Goal: Transaction & Acquisition: Purchase product/service

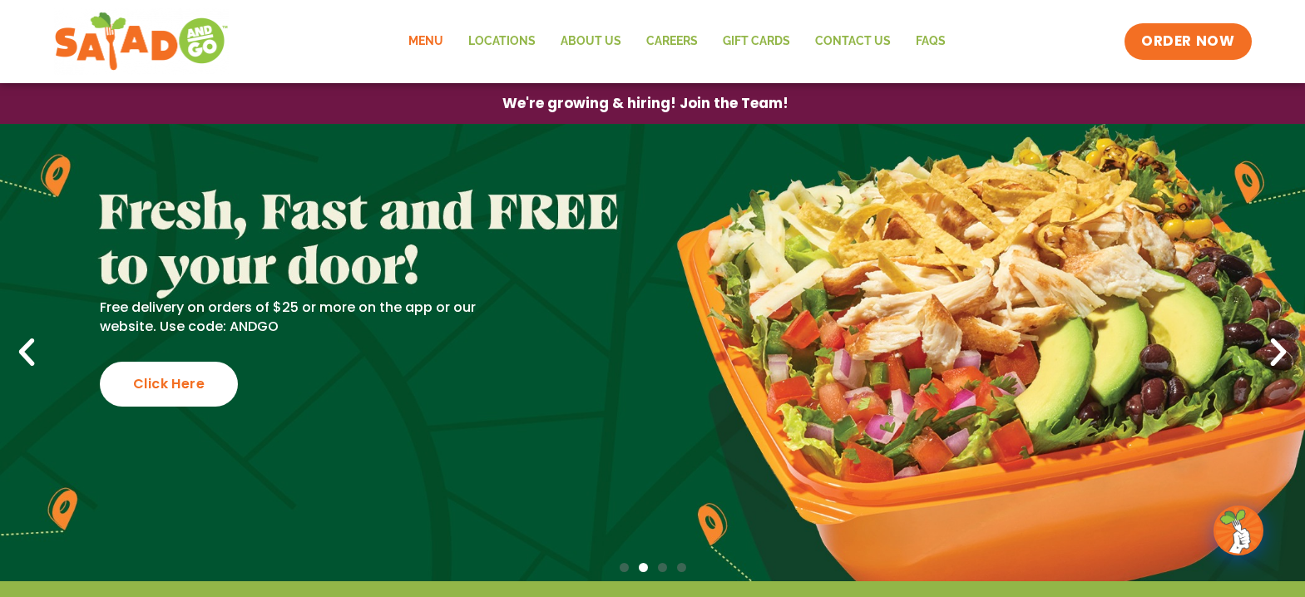
click at [441, 37] on link "Menu" at bounding box center [426, 41] width 60 height 38
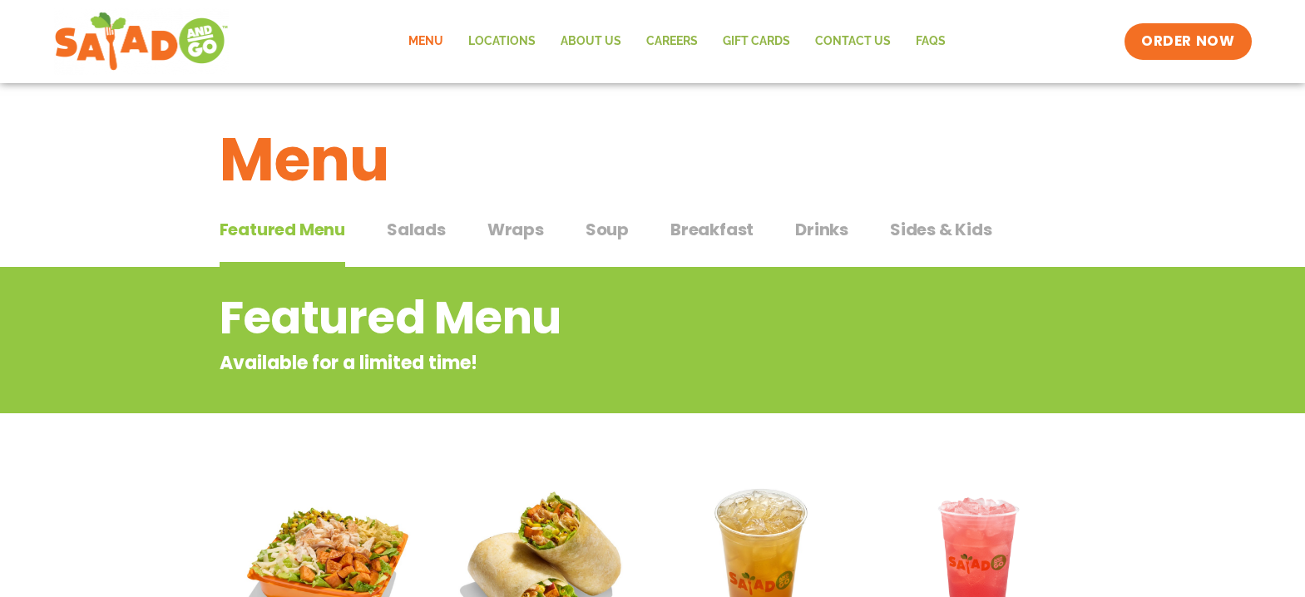
click at [609, 232] on span "Soup" at bounding box center [606, 229] width 43 height 25
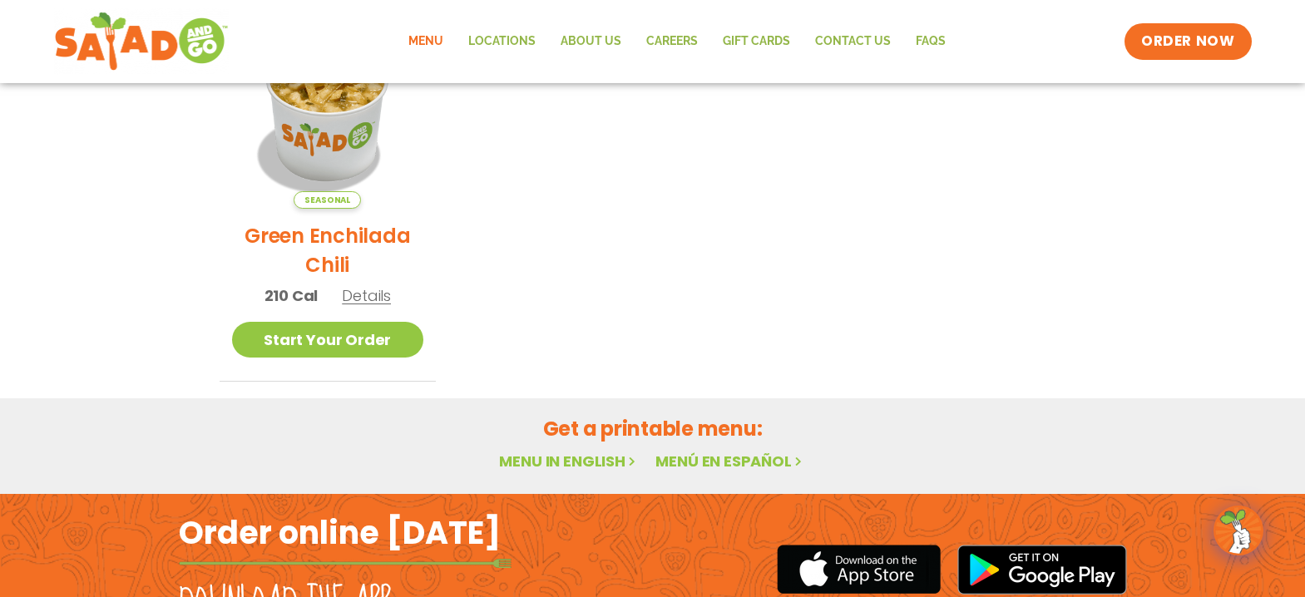
scroll to position [509, 0]
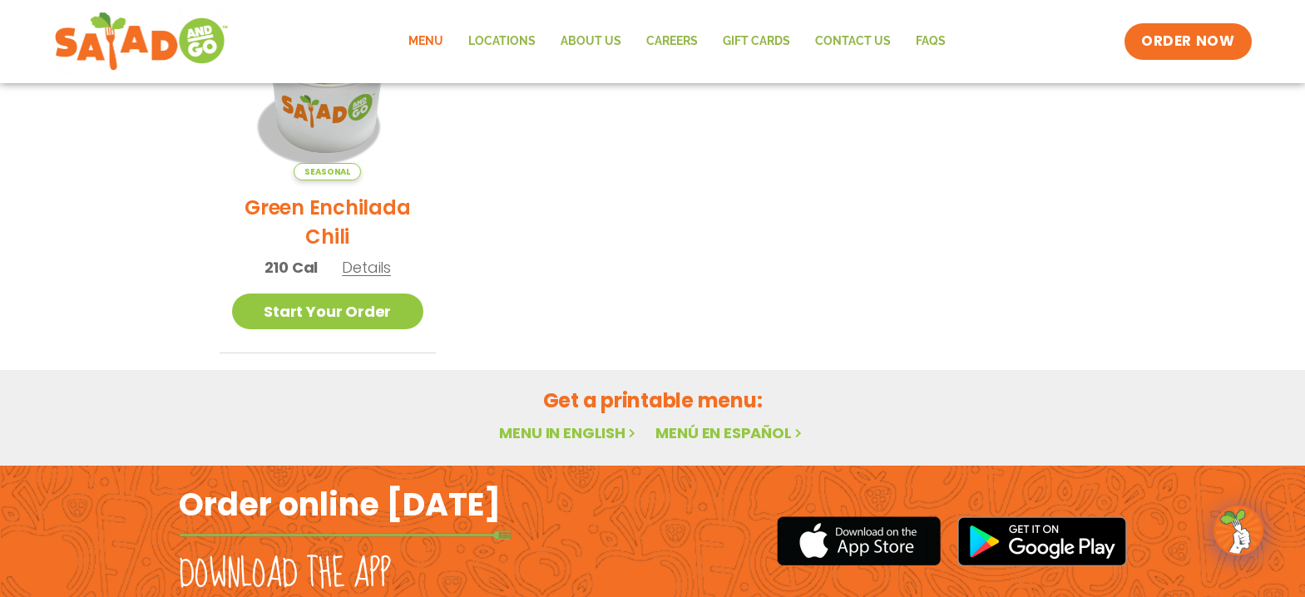
click at [371, 268] on span "Details" at bounding box center [366, 267] width 49 height 21
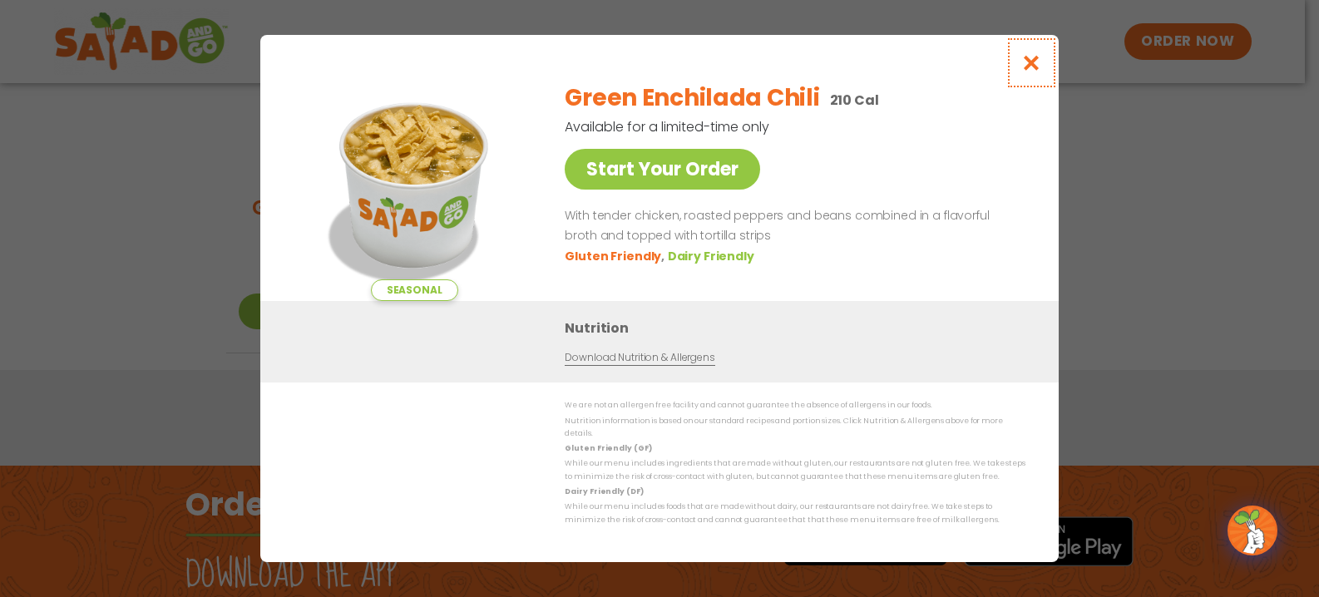
click at [1027, 71] on icon "Close modal" at bounding box center [1031, 62] width 21 height 17
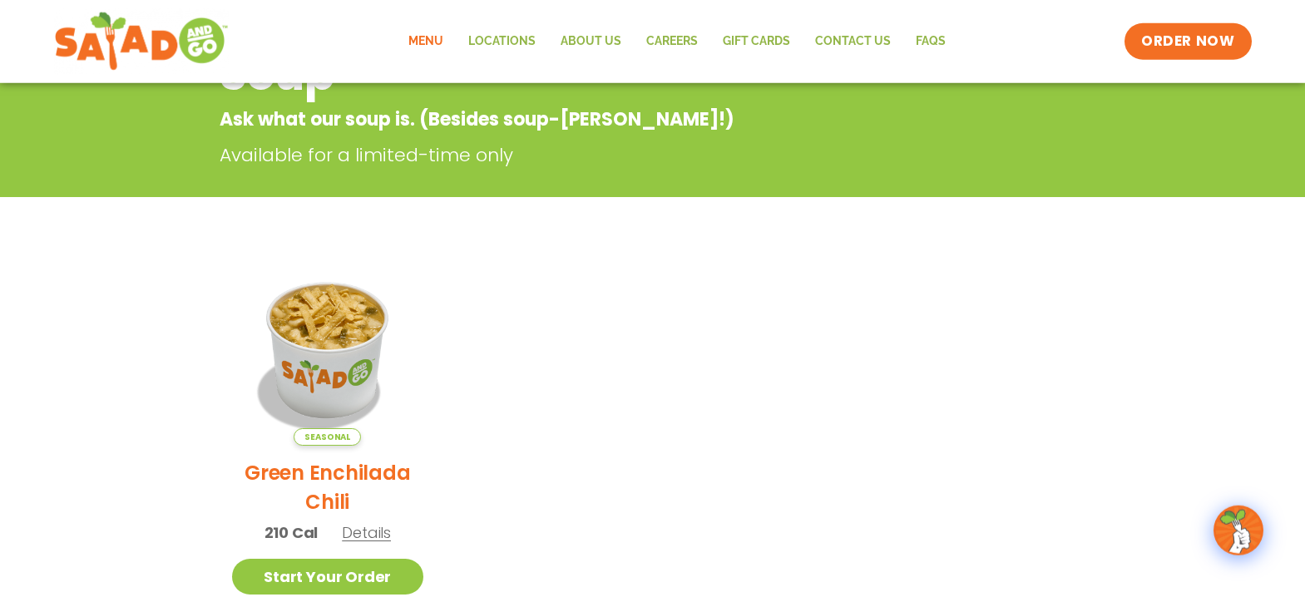
scroll to position [0, 0]
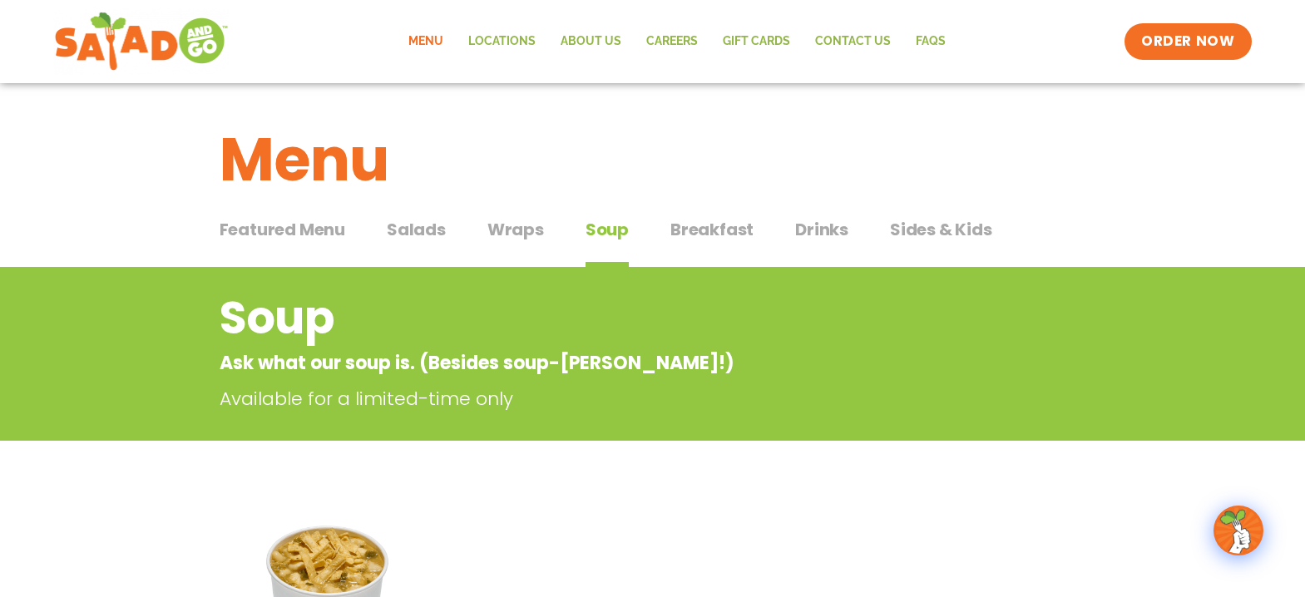
click at [428, 232] on span "Salads" at bounding box center [416, 229] width 59 height 25
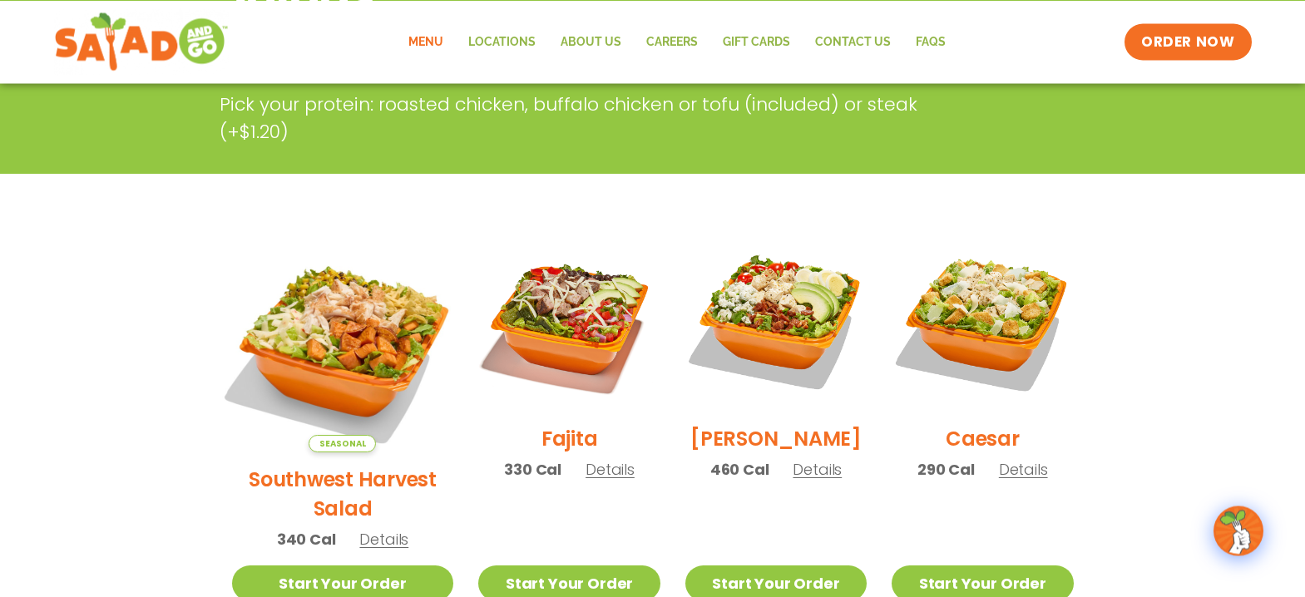
scroll to position [382, 0]
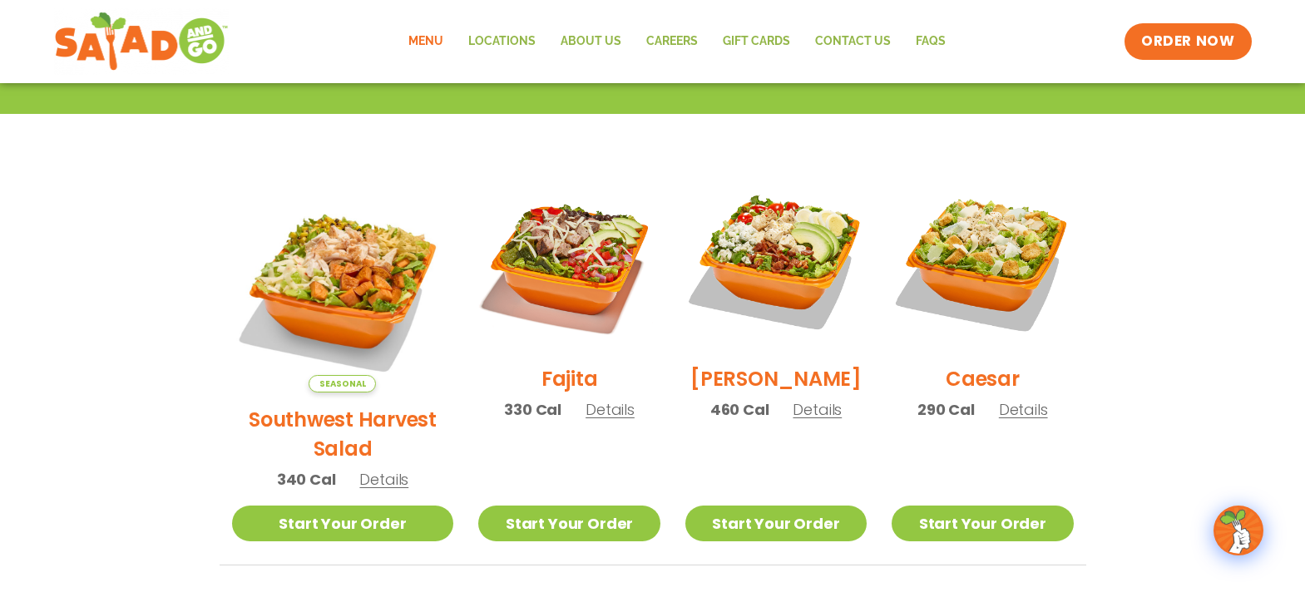
click at [366, 469] on span "Details" at bounding box center [383, 479] width 49 height 21
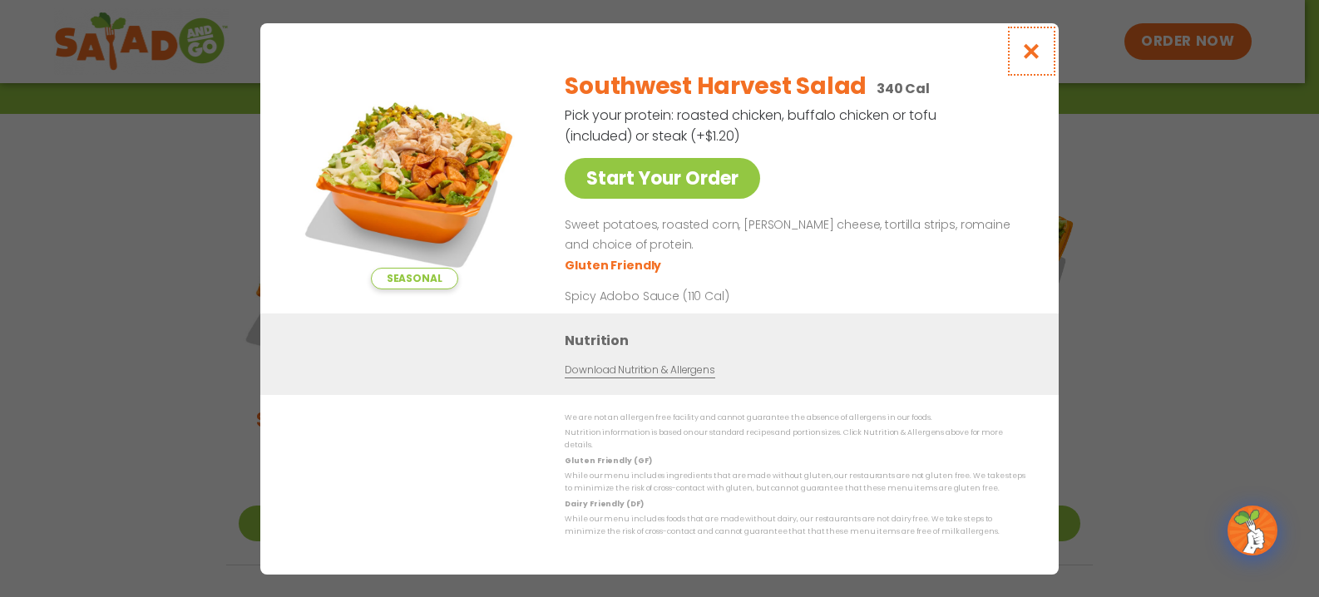
click at [1031, 52] on icon "Close modal" at bounding box center [1031, 50] width 21 height 17
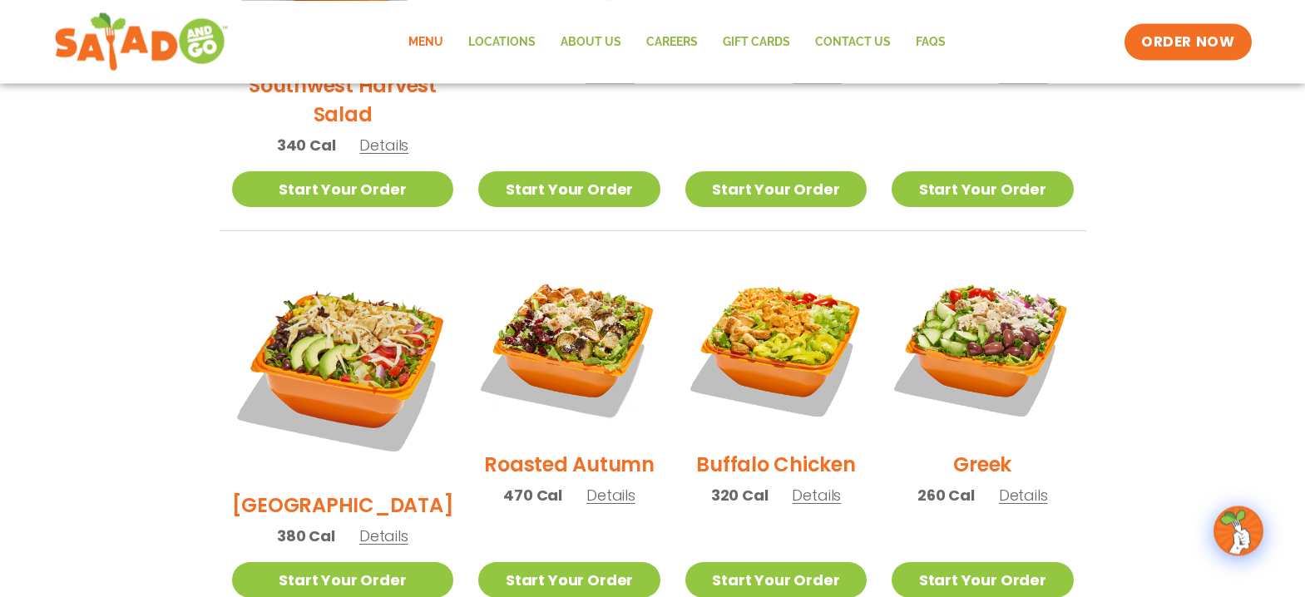
scroll to position [763, 0]
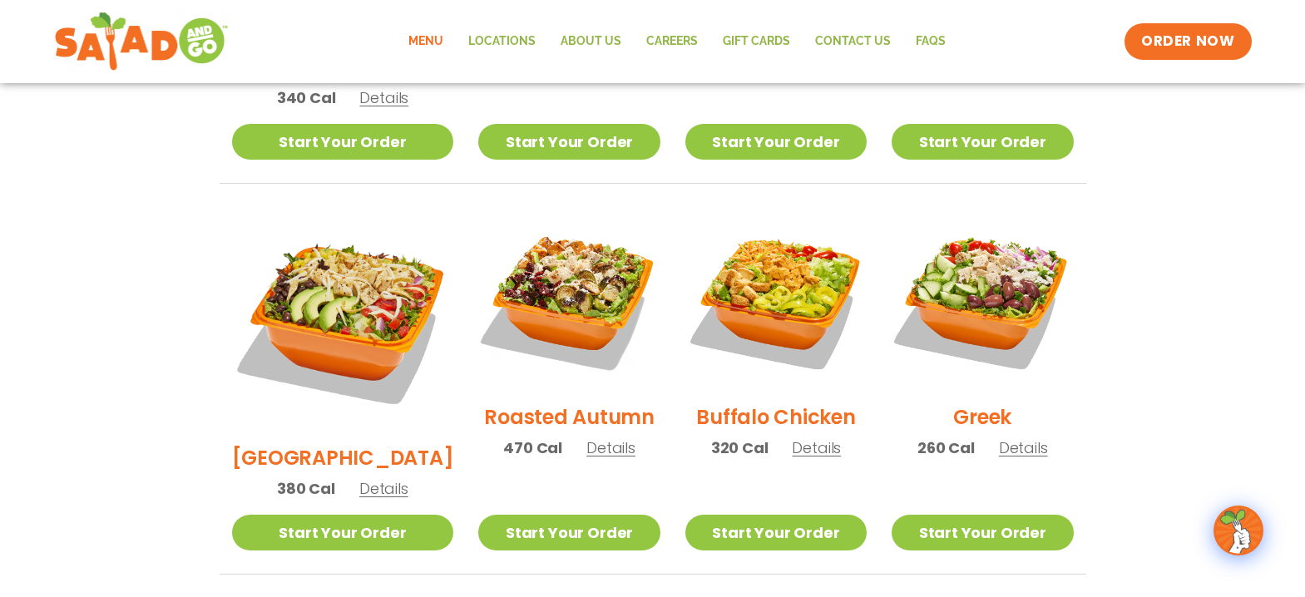
click at [533, 402] on h2 "Roasted Autumn" at bounding box center [569, 416] width 170 height 29
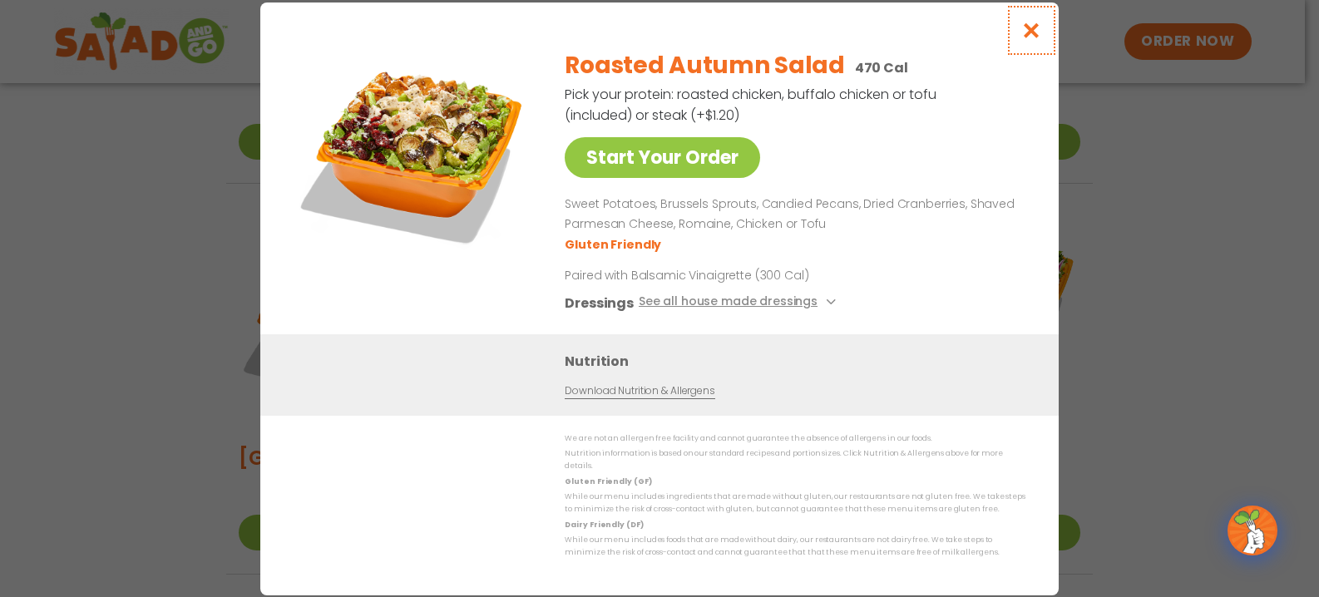
click at [1026, 32] on icon "Close modal" at bounding box center [1031, 30] width 21 height 17
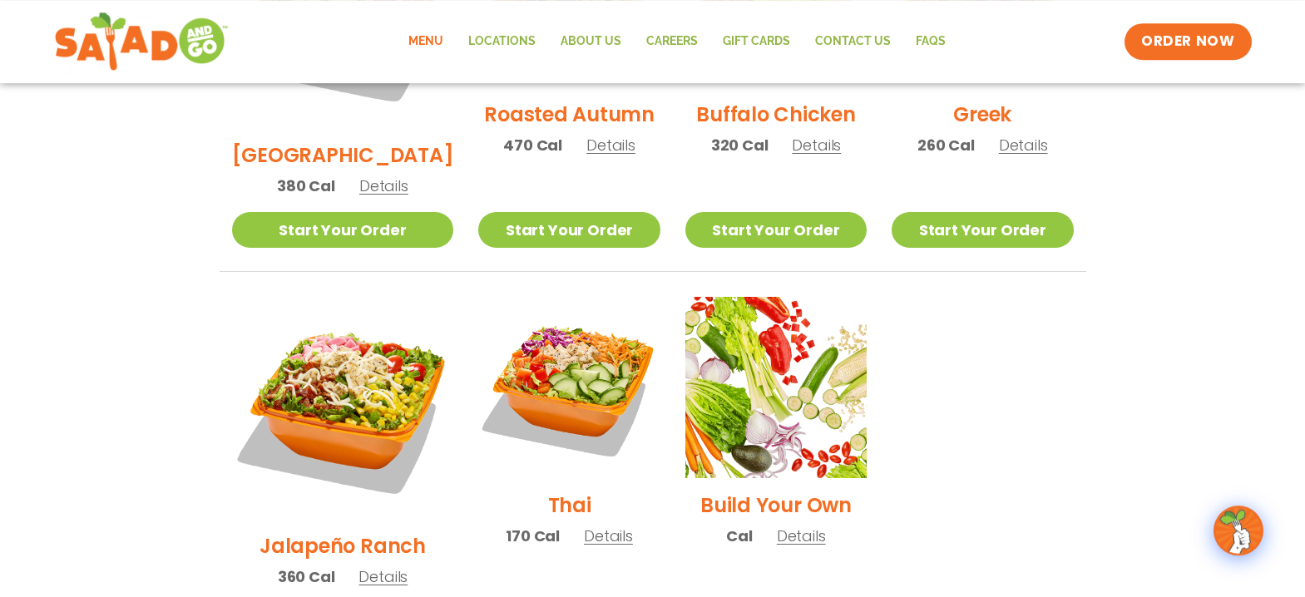
scroll to position [1018, 0]
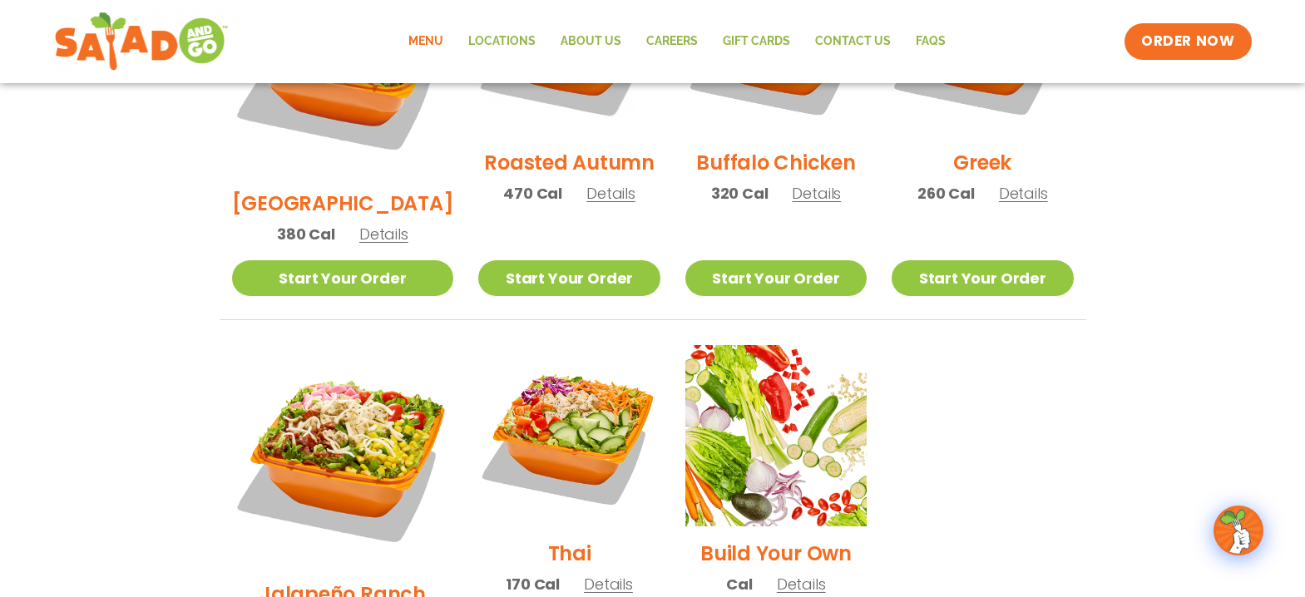
click at [584, 574] on span "Details" at bounding box center [608, 584] width 49 height 21
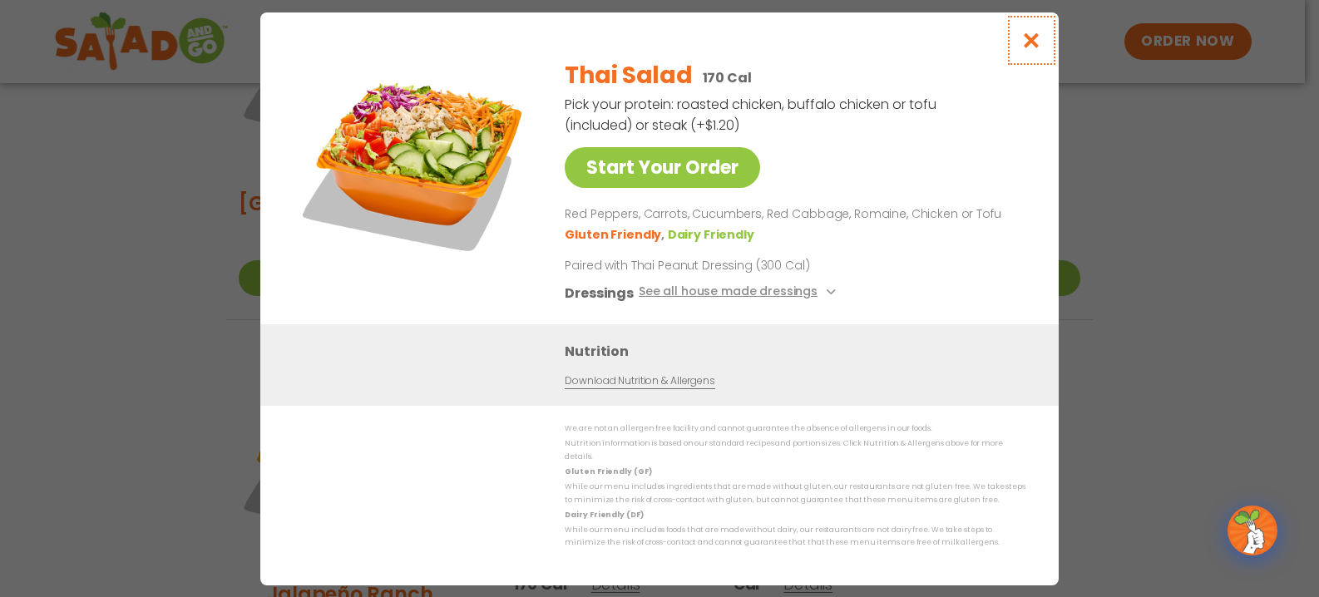
click at [1032, 45] on icon "Close modal" at bounding box center [1031, 40] width 21 height 17
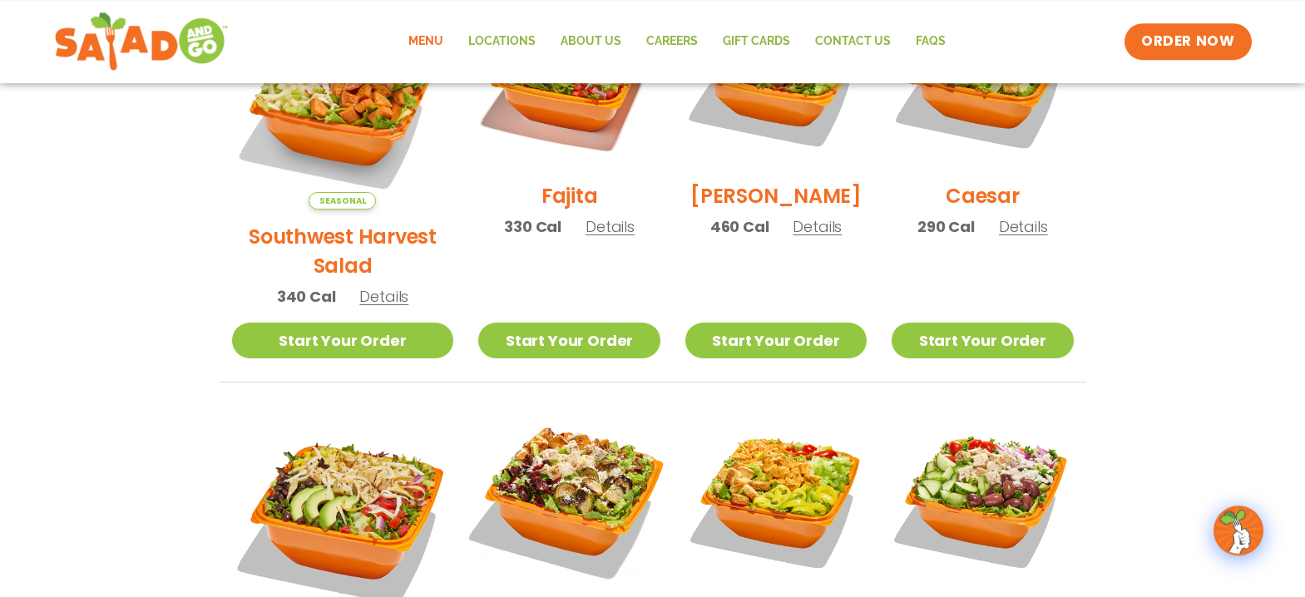
scroll to position [382, 0]
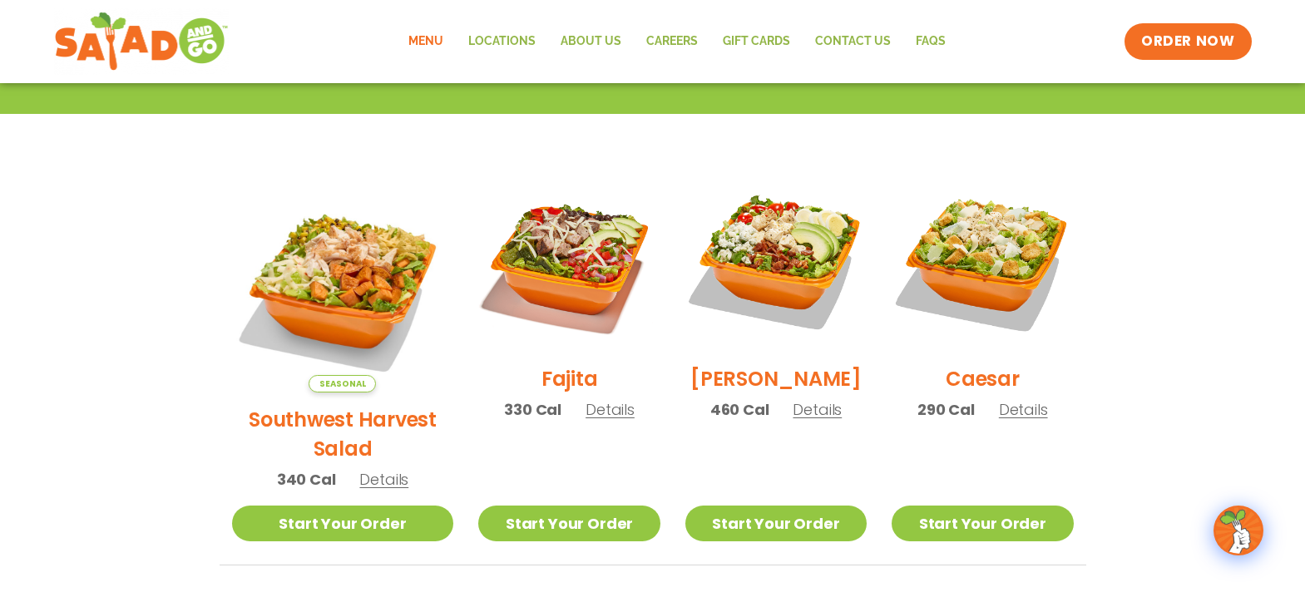
click at [955, 387] on h2 "Caesar" at bounding box center [982, 378] width 74 height 29
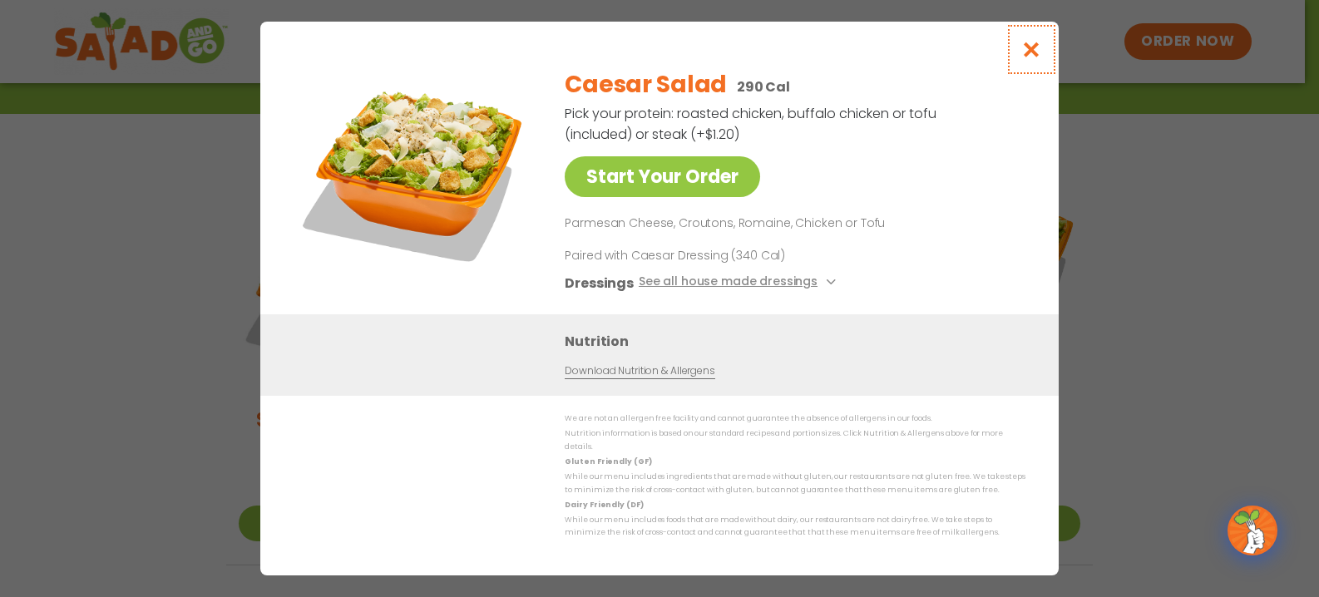
click at [1029, 58] on icon "Close modal" at bounding box center [1031, 49] width 21 height 17
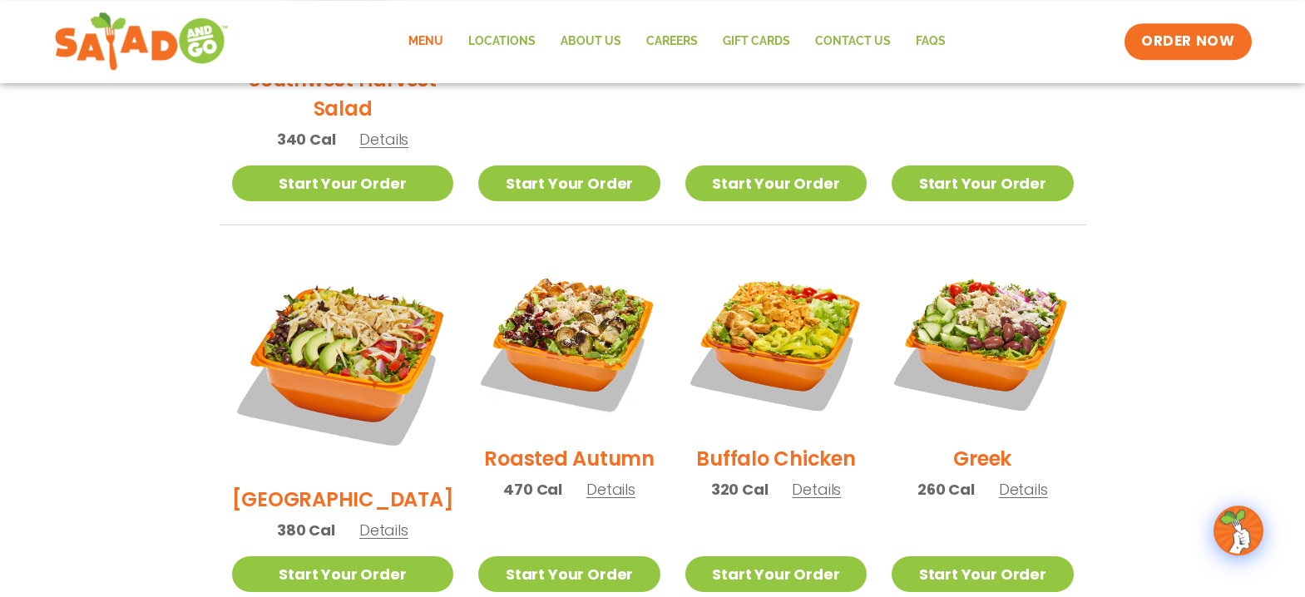
scroll to position [763, 0]
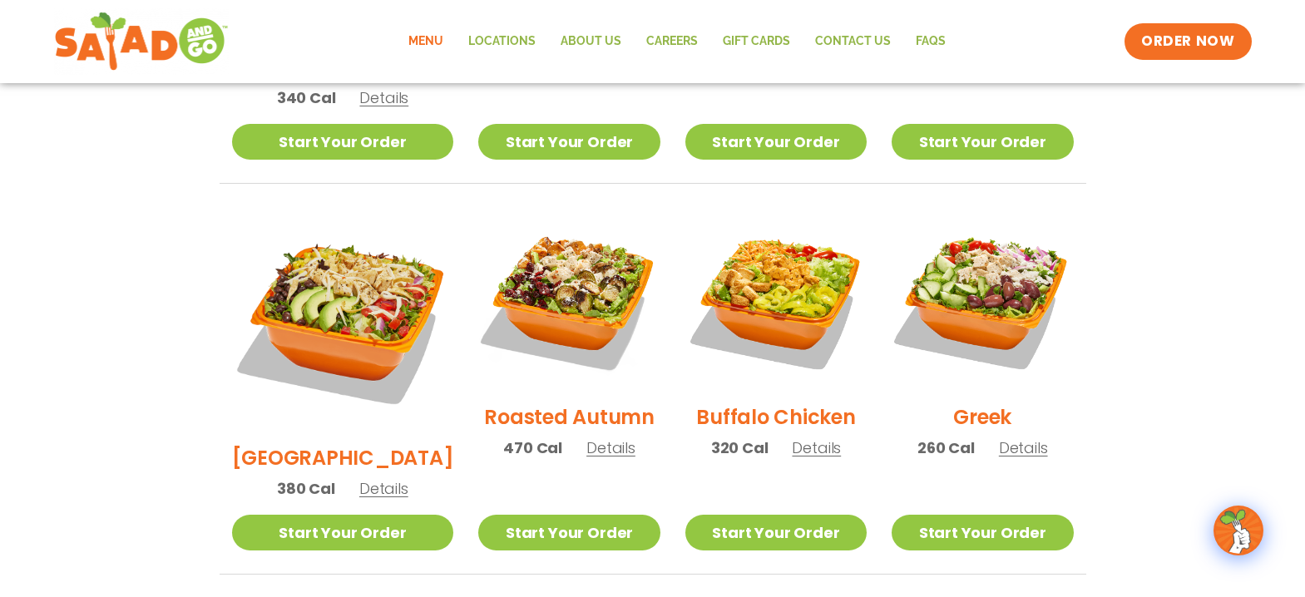
click at [530, 402] on h2 "Roasted Autumn" at bounding box center [569, 416] width 170 height 29
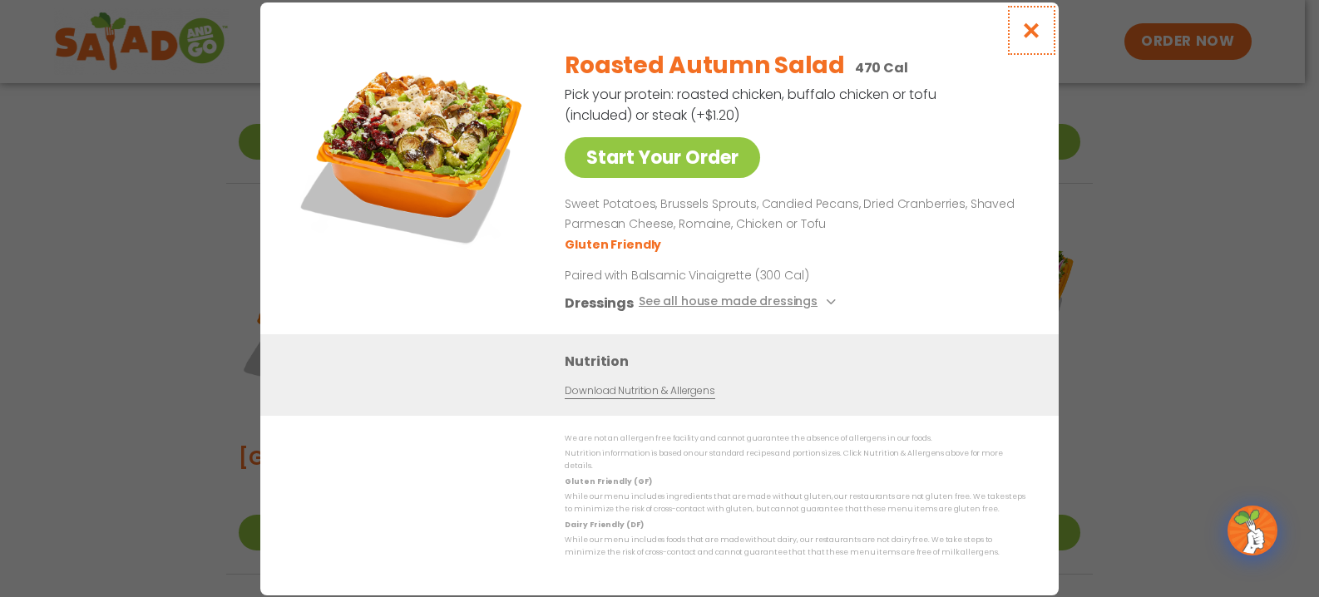
click at [1027, 35] on icon "Close modal" at bounding box center [1031, 30] width 21 height 17
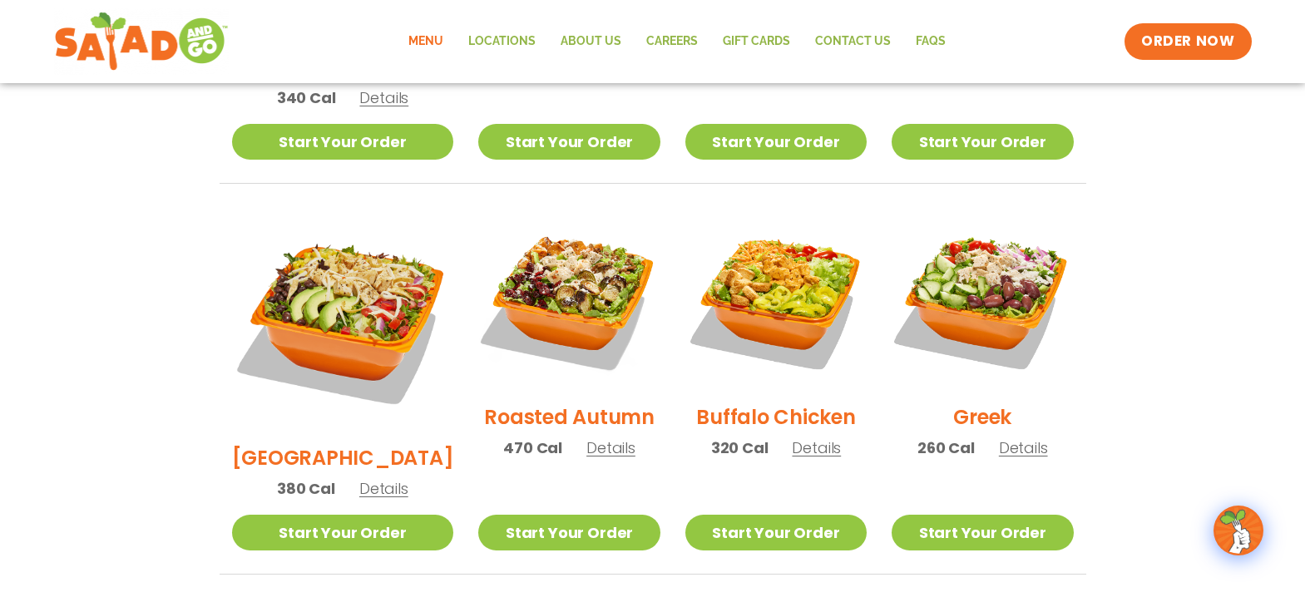
click at [934, 436] on span "260 Cal" at bounding box center [945, 447] width 57 height 22
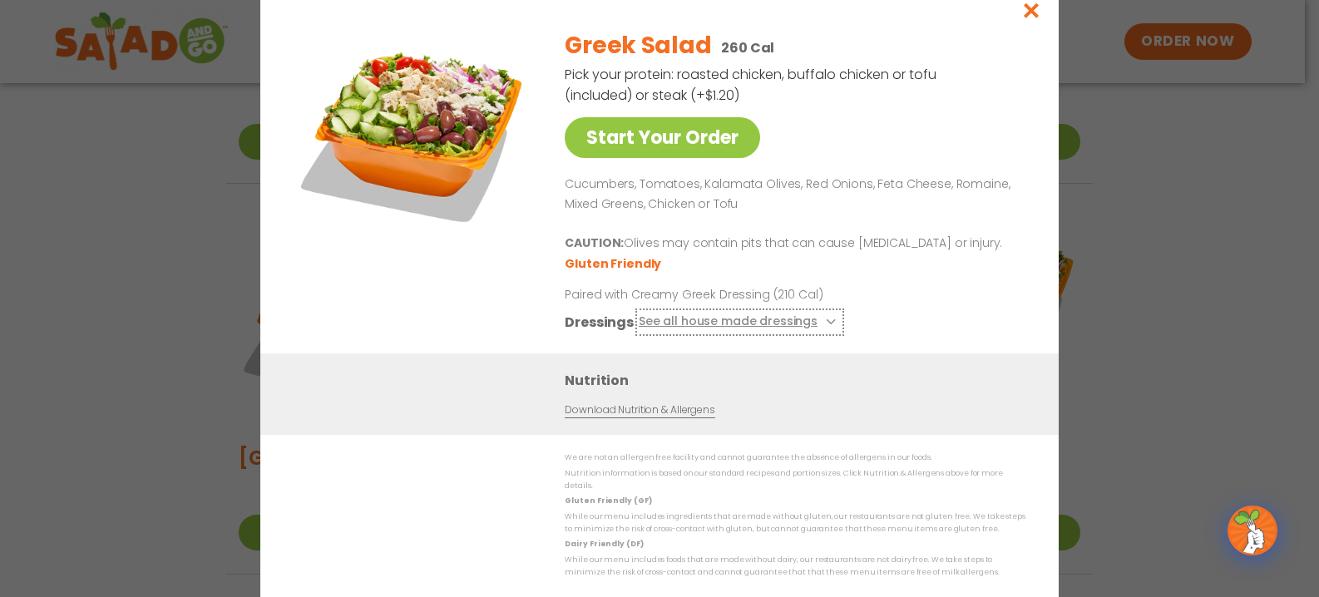
click at [821, 324] on button "See all house made dressings" at bounding box center [740, 322] width 202 height 21
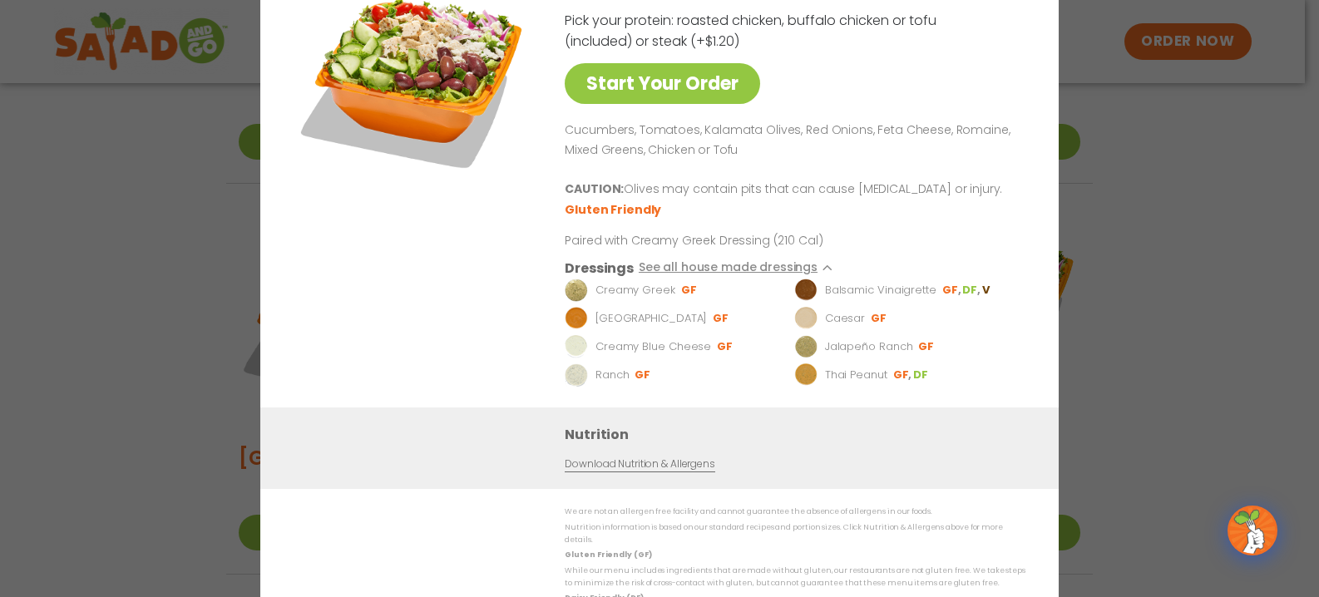
drag, startPoint x: 1156, startPoint y: 145, endPoint x: 1145, endPoint y: 148, distance: 11.3
click at [1156, 144] on div "Start Your Order Greek Salad 260 Cal Pick your protein: roasted chicken, buffal…" at bounding box center [659, 298] width 1319 height 597
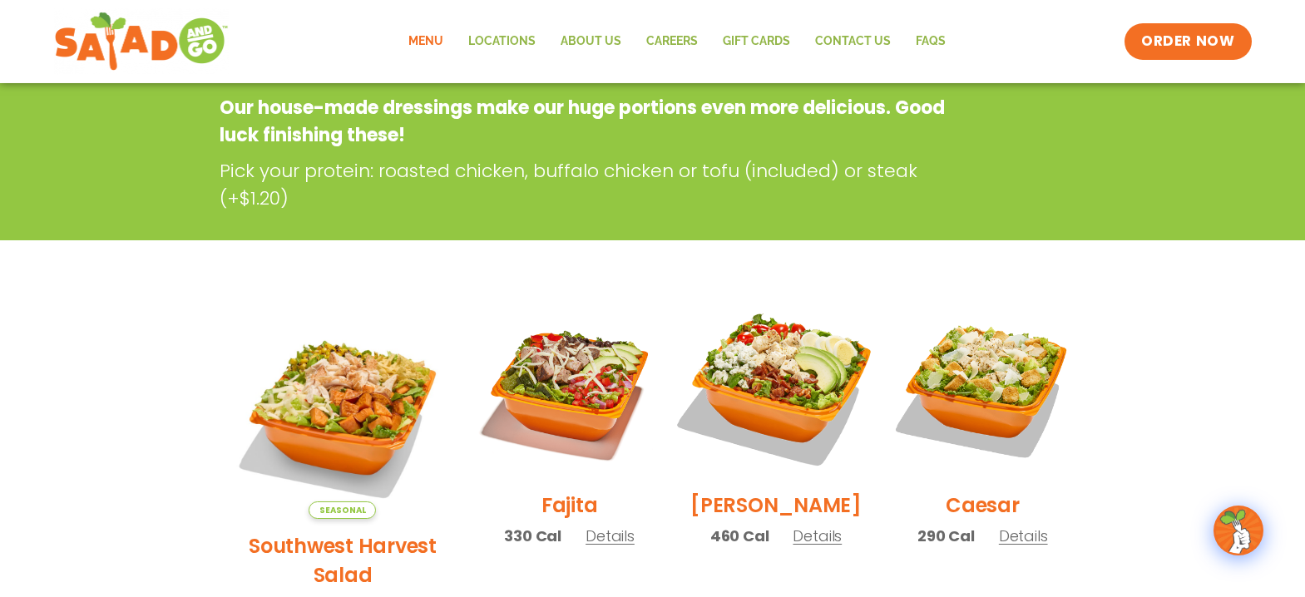
scroll to position [254, 0]
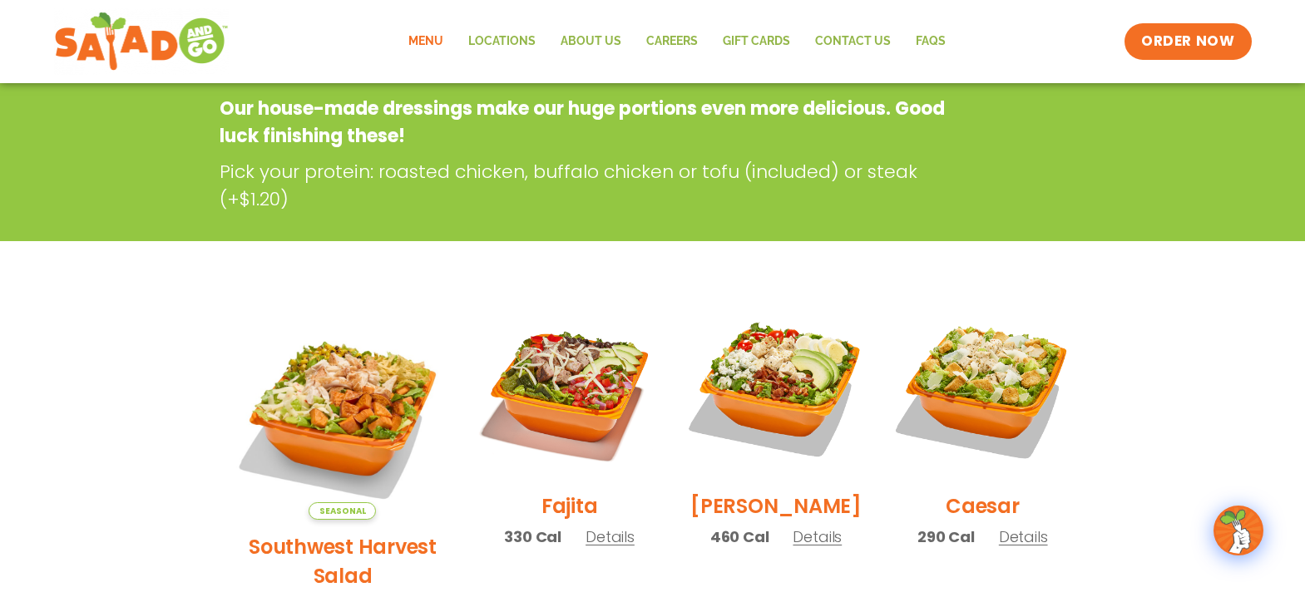
click at [813, 215] on div "Salads Our house-made dressings make our huge portions even more delicious. Goo…" at bounding box center [652, 126] width 1305 height 229
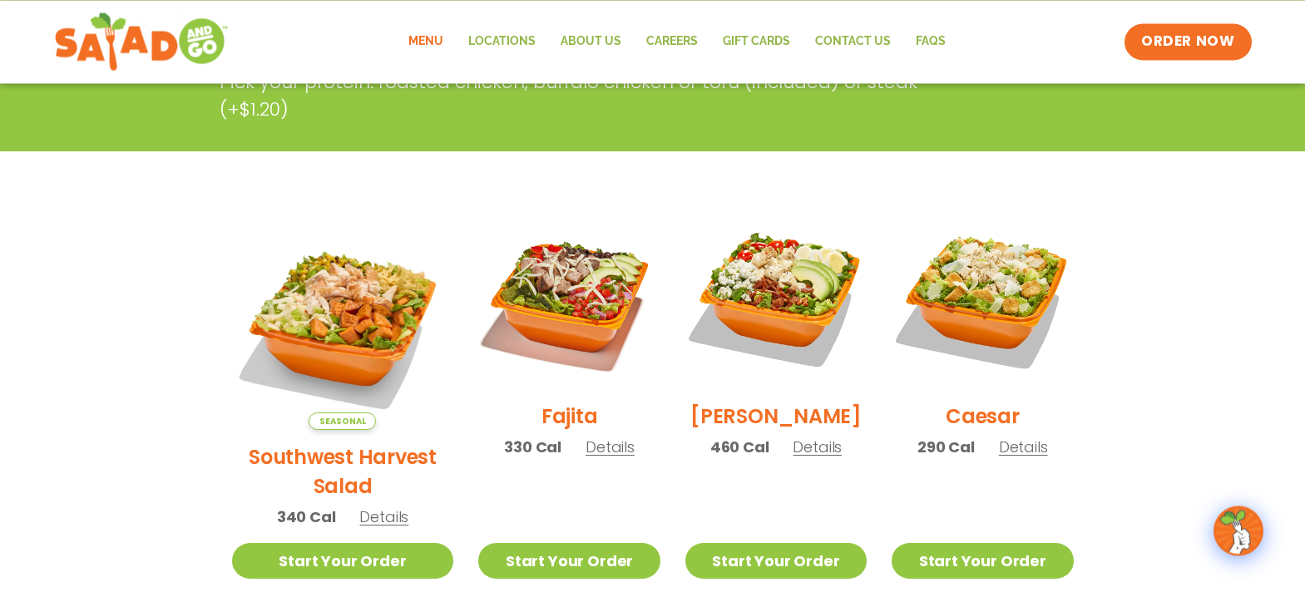
scroll to position [382, 0]
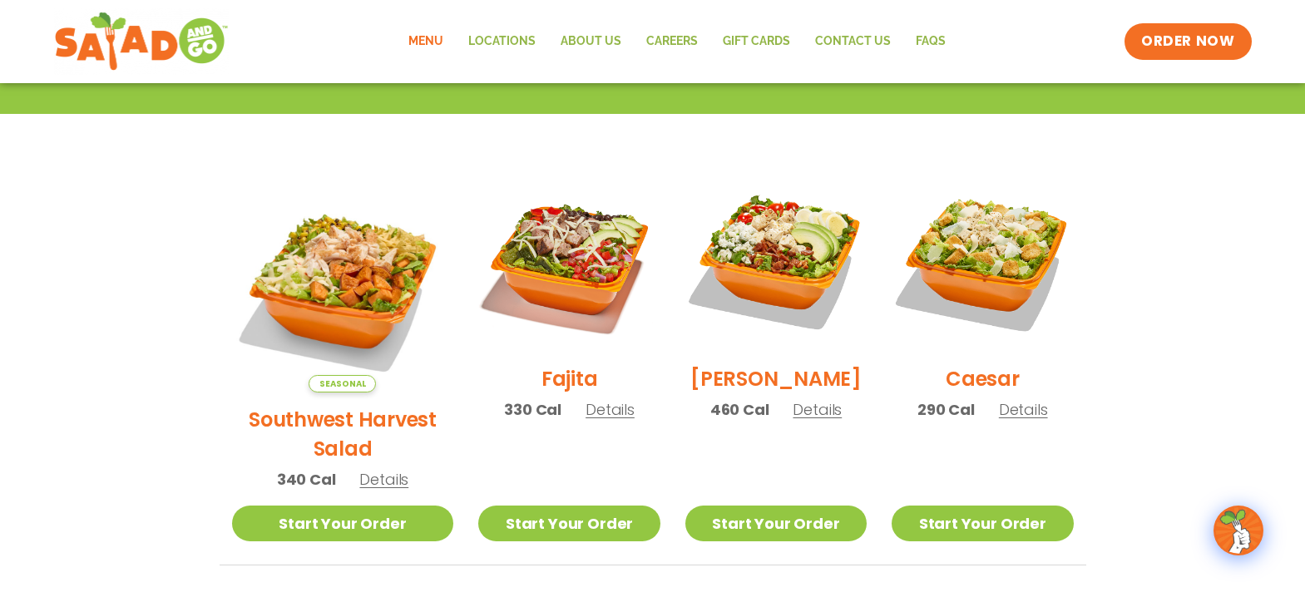
click at [340, 405] on h2 "Southwest Harvest Salad" at bounding box center [343, 434] width 222 height 58
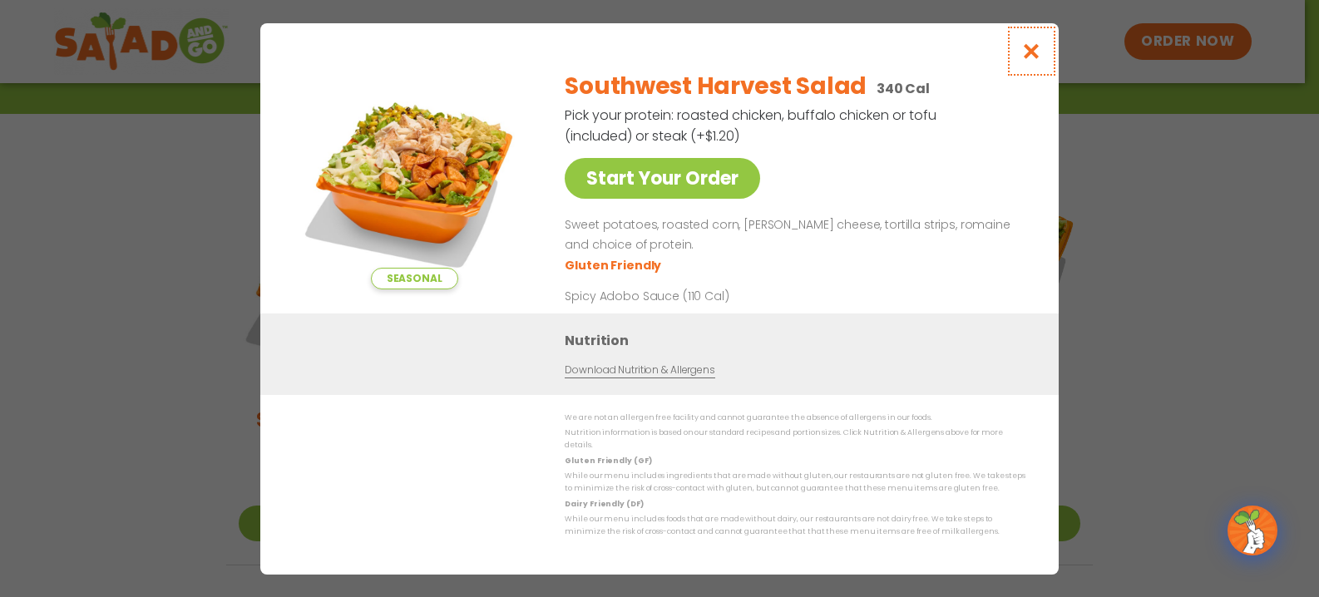
click at [1036, 59] on icon "Close modal" at bounding box center [1031, 50] width 21 height 17
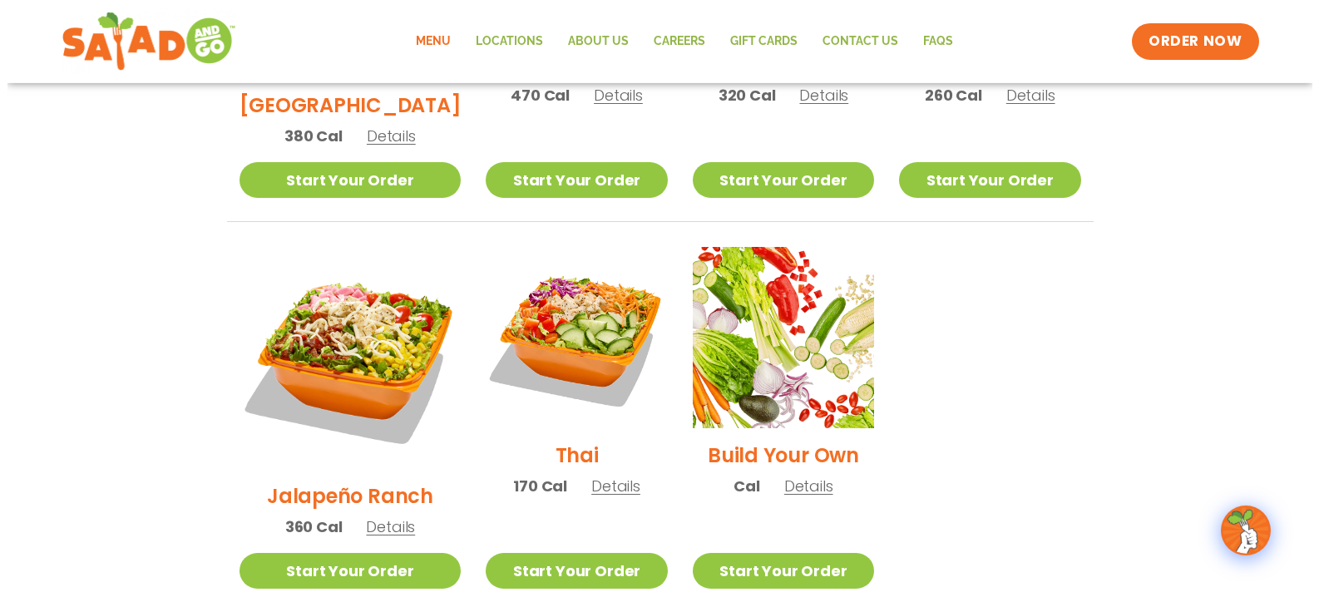
scroll to position [1145, 0]
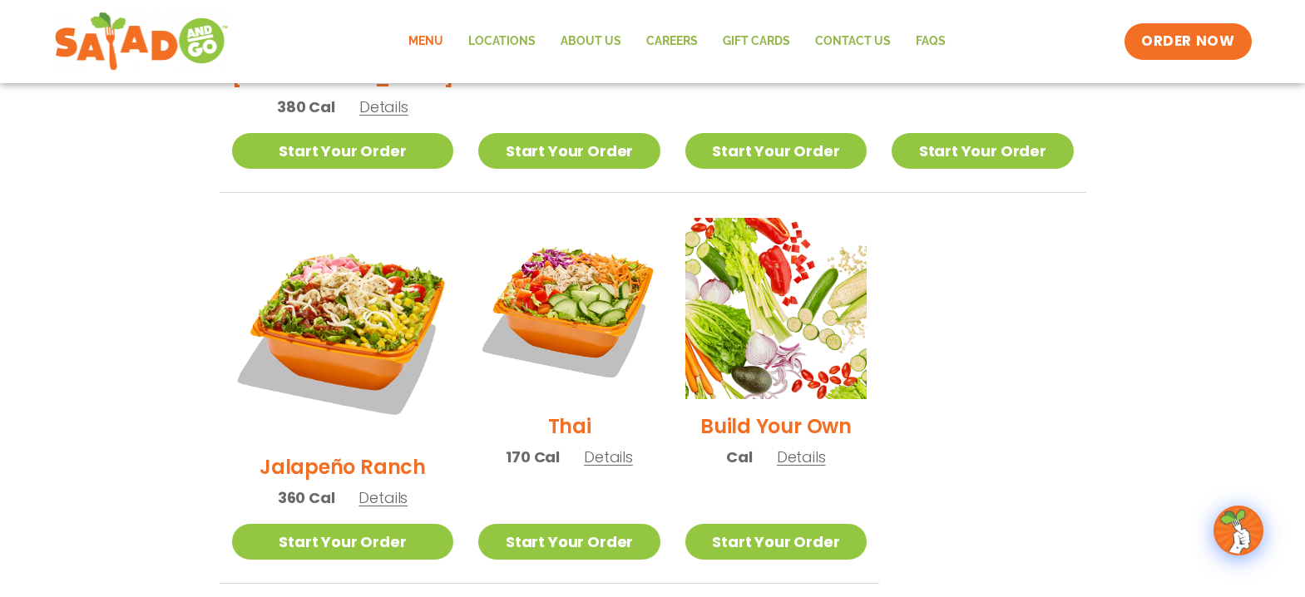
click at [367, 487] on span "Details" at bounding box center [382, 497] width 49 height 21
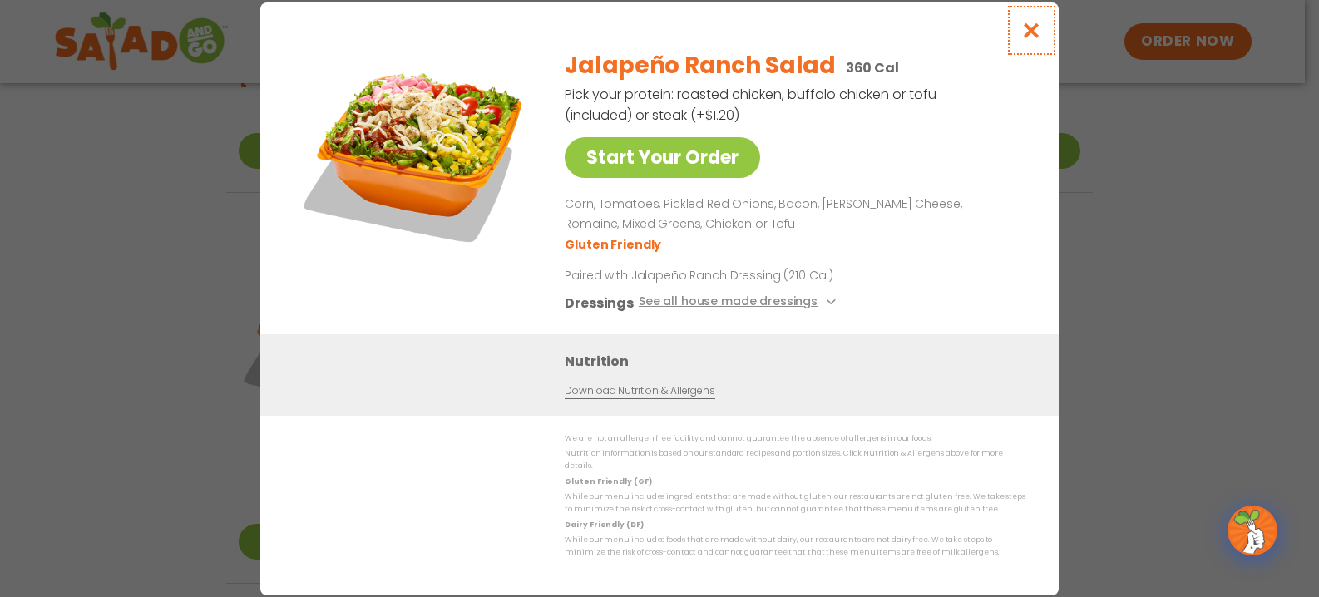
click at [1033, 33] on icon "Close modal" at bounding box center [1031, 30] width 21 height 17
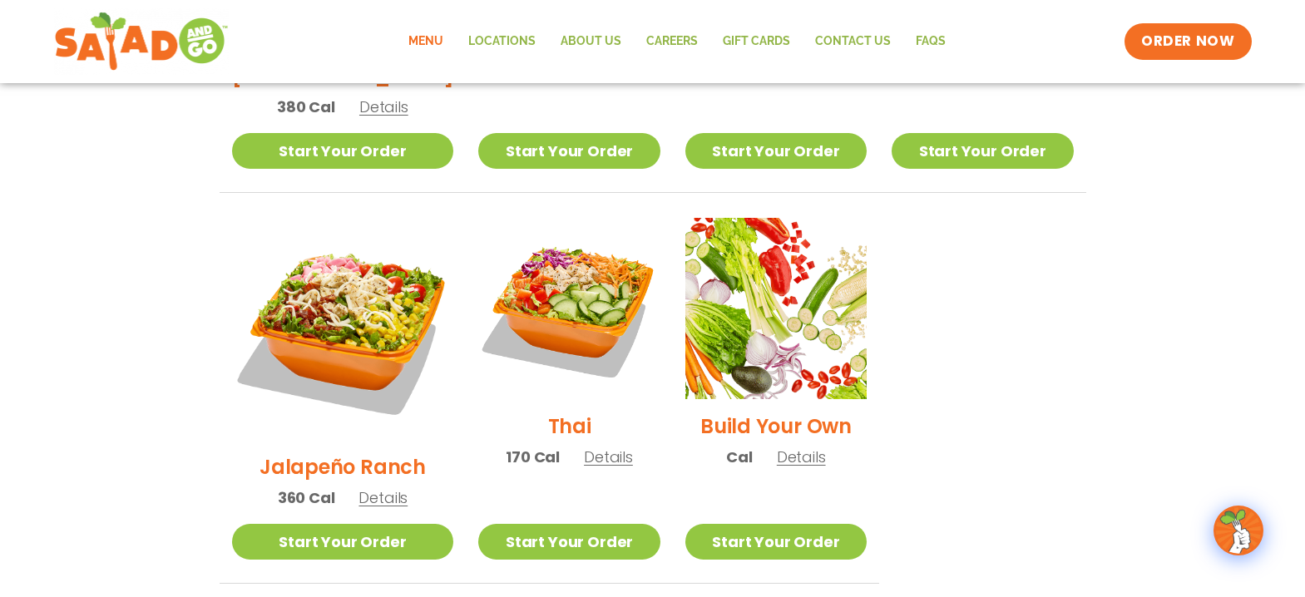
click at [777, 446] on span "Details" at bounding box center [801, 456] width 49 height 21
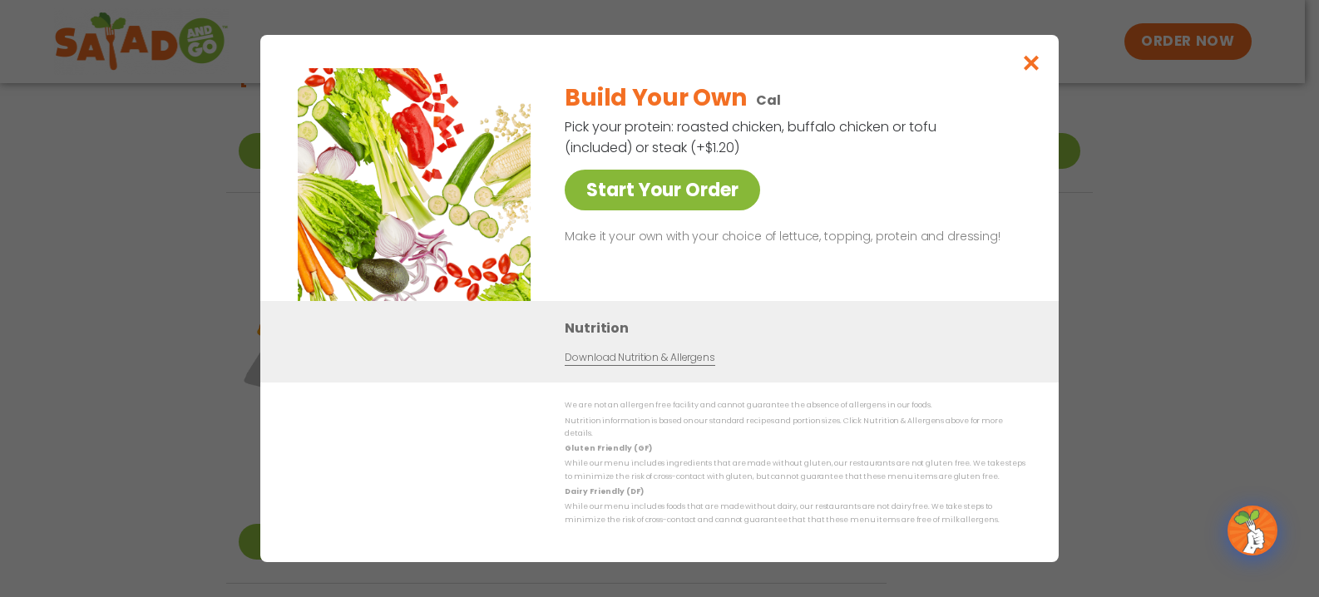
click at [664, 198] on link "Start Your Order" at bounding box center [662, 190] width 195 height 41
